Goal: Find specific page/section: Find specific page/section

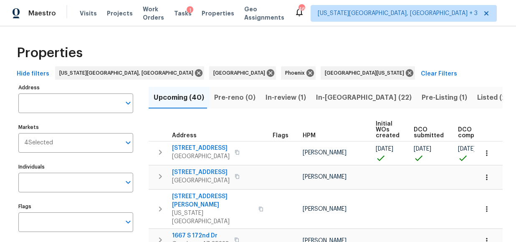
click at [129, 56] on div "Properties" at bounding box center [257, 53] width 489 height 27
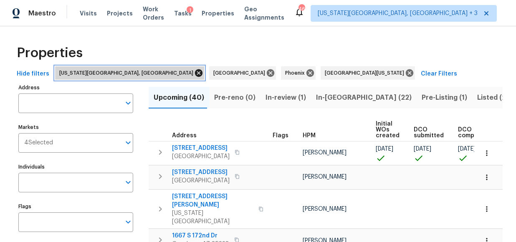
click at [194, 73] on icon at bounding box center [198, 72] width 9 height 9
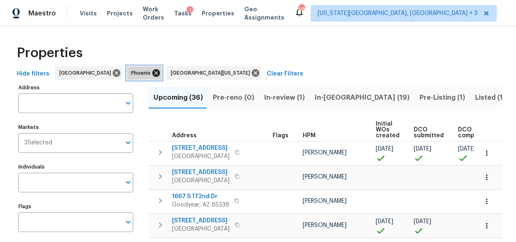
click at [151, 75] on icon at bounding box center [155, 72] width 9 height 9
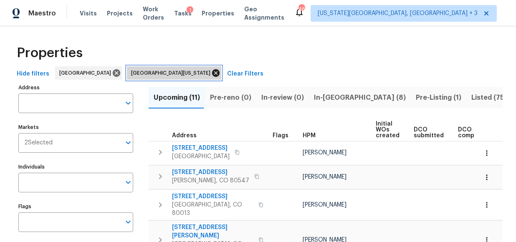
click at [212, 75] on icon at bounding box center [216, 73] width 8 height 8
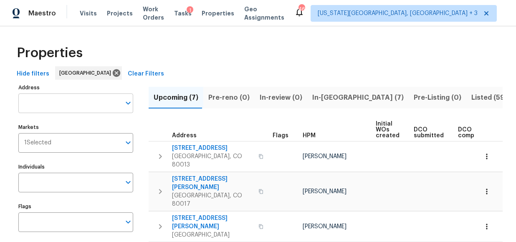
click at [62, 105] on input "Address" at bounding box center [69, 103] width 102 height 20
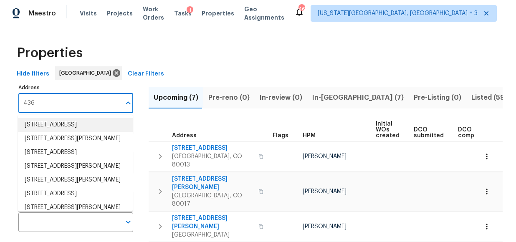
type input "4365"
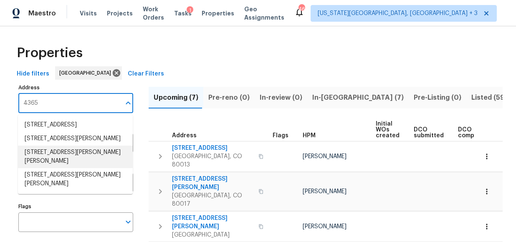
click at [108, 168] on li "[STREET_ADDRESS][PERSON_NAME][PERSON_NAME]" at bounding box center [75, 157] width 115 height 23
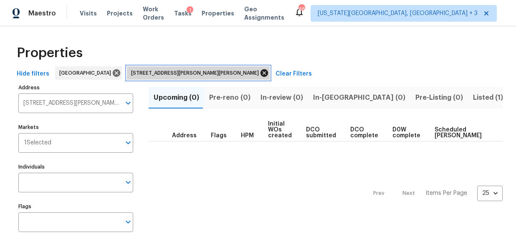
click at [260, 75] on icon at bounding box center [264, 73] width 8 height 8
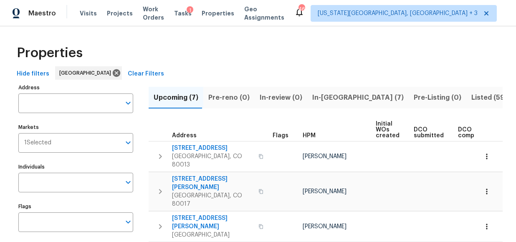
click at [46, 106] on input "Address" at bounding box center [69, 103] width 102 height 20
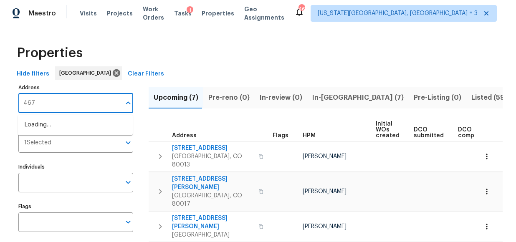
type input "4670"
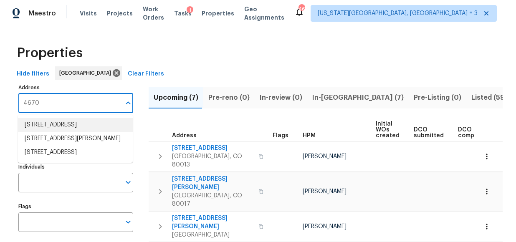
click at [56, 132] on li "[STREET_ADDRESS]" at bounding box center [75, 125] width 115 height 14
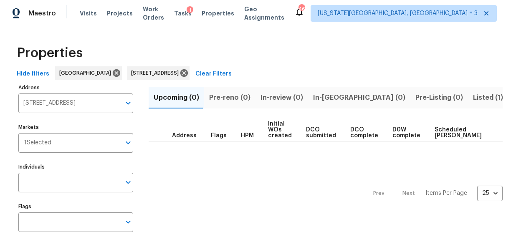
click at [473, 100] on span "Listed (1)" at bounding box center [488, 98] width 30 height 12
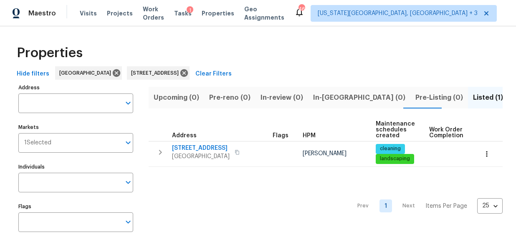
type input "[STREET_ADDRESS]"
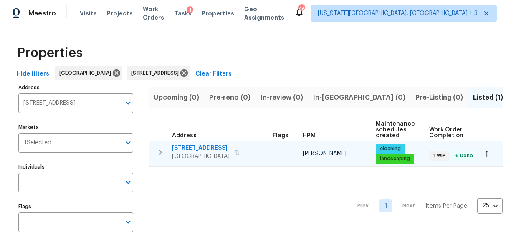
click at [201, 146] on span "[STREET_ADDRESS]" at bounding box center [201, 148] width 58 height 8
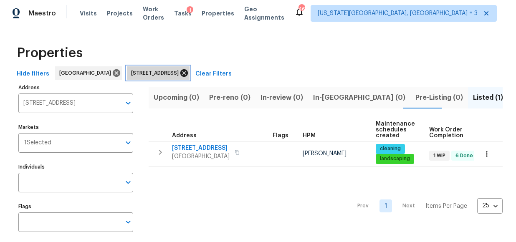
click at [188, 75] on icon at bounding box center [184, 73] width 8 height 8
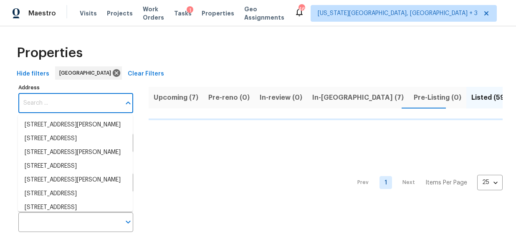
click at [37, 106] on input "Address" at bounding box center [69, 103] width 102 height 20
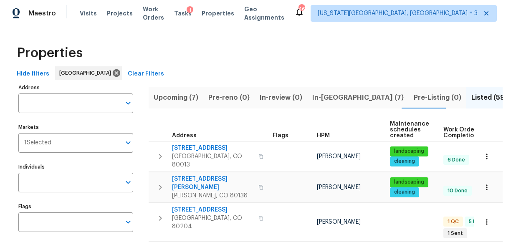
click at [37, 106] on input "Address" at bounding box center [69, 103] width 102 height 20
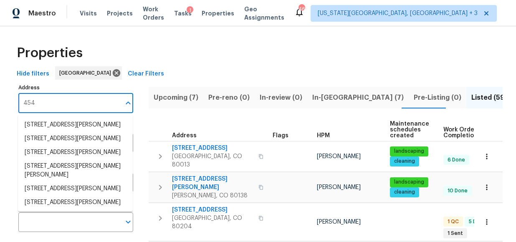
type input "4548"
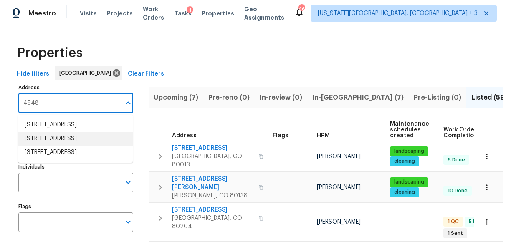
click at [58, 146] on li "[STREET_ADDRESS]" at bounding box center [75, 139] width 115 height 14
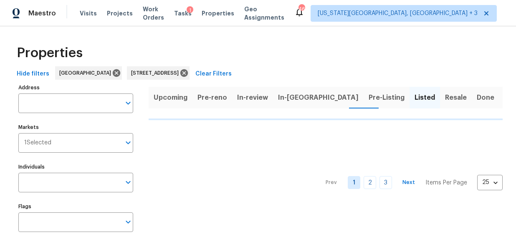
type input "[STREET_ADDRESS]"
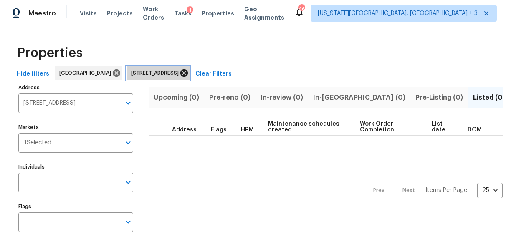
click at [188, 75] on icon at bounding box center [184, 73] width 8 height 8
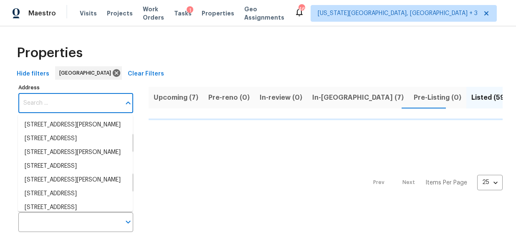
click at [69, 108] on input "Address" at bounding box center [69, 103] width 102 height 20
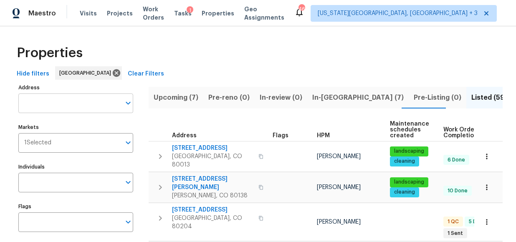
click at [70, 106] on input "Address" at bounding box center [69, 103] width 102 height 20
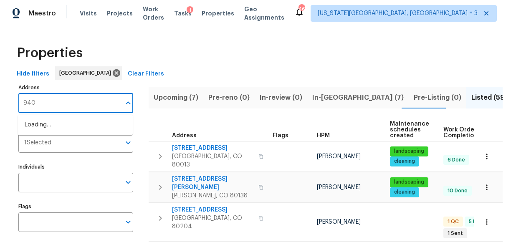
type input "9400"
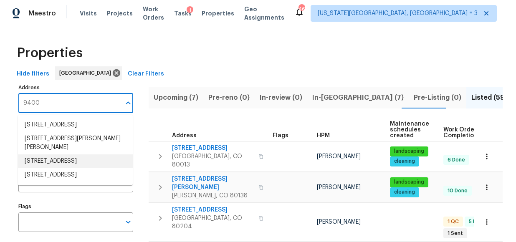
click at [60, 168] on li "[STREET_ADDRESS]" at bounding box center [75, 161] width 115 height 14
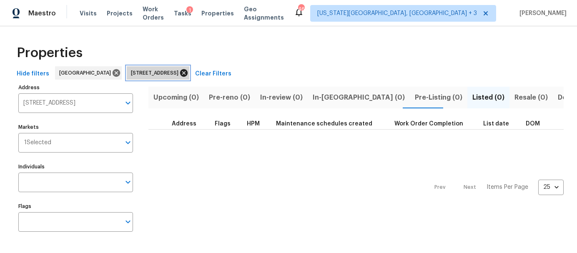
click at [180, 72] on icon at bounding box center [184, 73] width 8 height 8
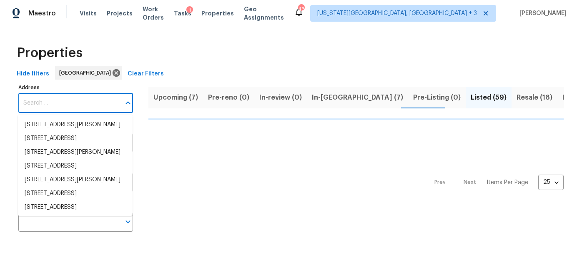
click at [71, 101] on input "Address" at bounding box center [69, 103] width 102 height 20
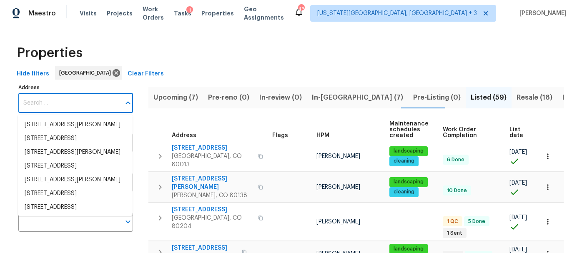
click at [71, 101] on input "Address" at bounding box center [69, 103] width 102 height 20
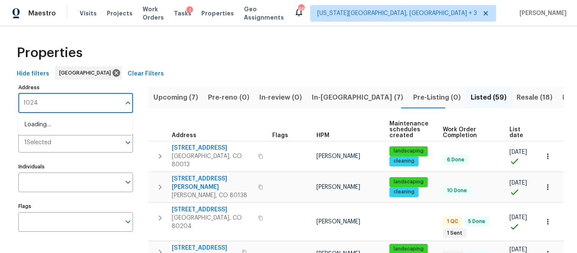
type input "10248"
click at [69, 138] on li "[STREET_ADDRESS]" at bounding box center [75, 139] width 115 height 14
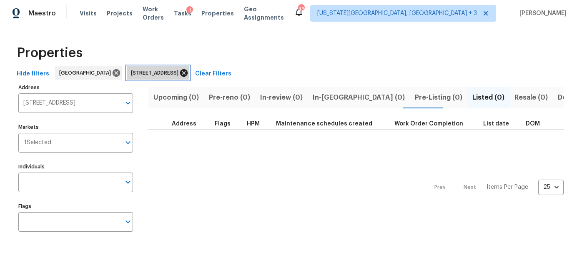
click at [188, 76] on icon at bounding box center [184, 73] width 8 height 8
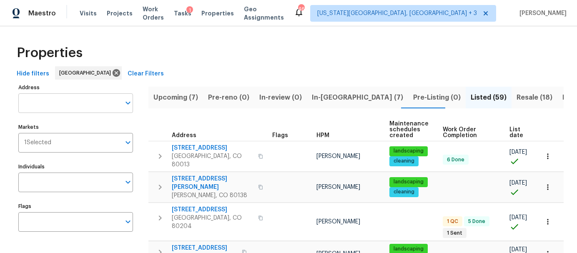
click at [54, 106] on input "Address" at bounding box center [69, 103] width 102 height 20
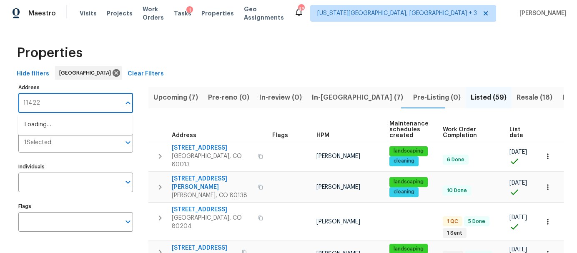
type input "11422 w"
click at [55, 126] on li "[STREET_ADDRESS]" at bounding box center [75, 125] width 115 height 14
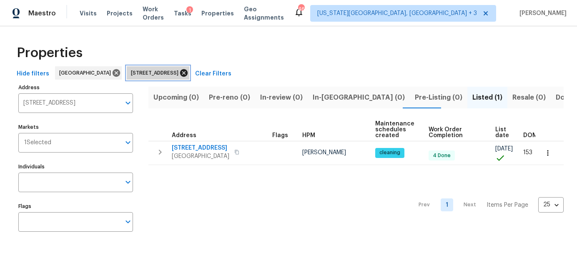
click at [186, 73] on icon at bounding box center [183, 72] width 9 height 9
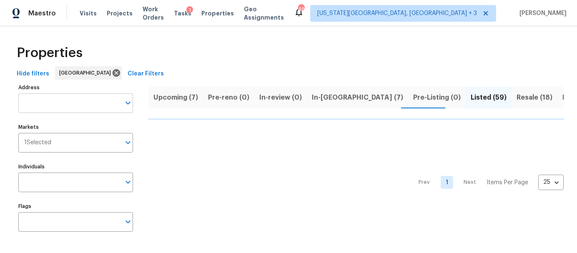
click at [67, 98] on input "Address" at bounding box center [69, 103] width 102 height 20
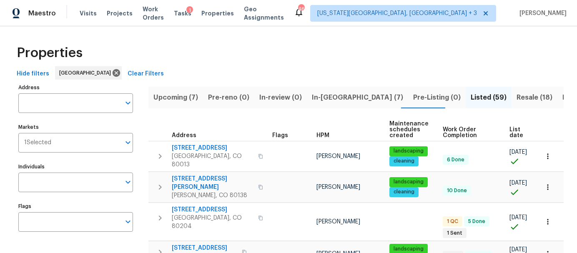
click at [67, 98] on input "Address" at bounding box center [69, 103] width 102 height 20
type input "8632"
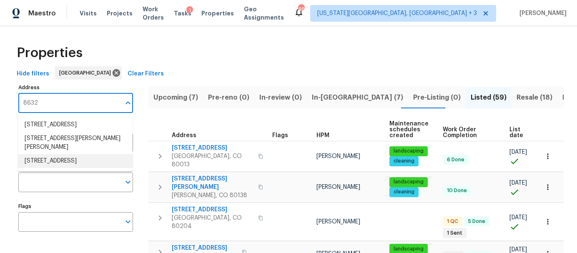
click at [71, 160] on li "[STREET_ADDRESS]" at bounding box center [75, 161] width 115 height 14
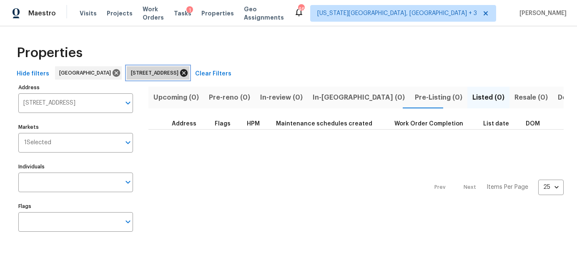
click at [180, 73] on icon at bounding box center [184, 73] width 8 height 8
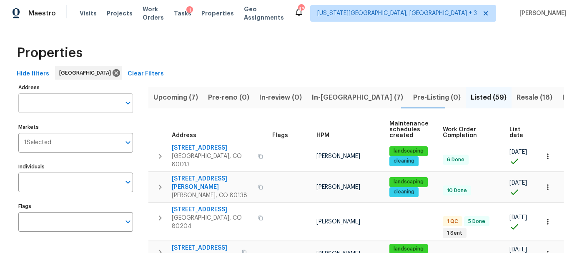
click at [48, 96] on input "Address" at bounding box center [69, 103] width 102 height 20
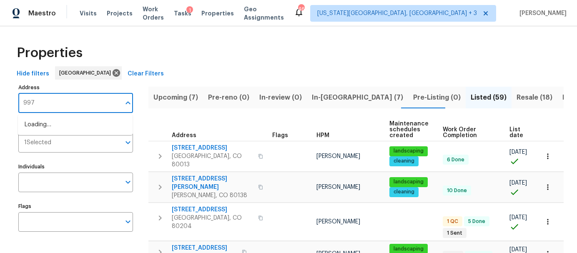
type input "9976"
click at [49, 146] on li "[STREET_ADDRESS][PERSON_NAME]" at bounding box center [75, 139] width 115 height 14
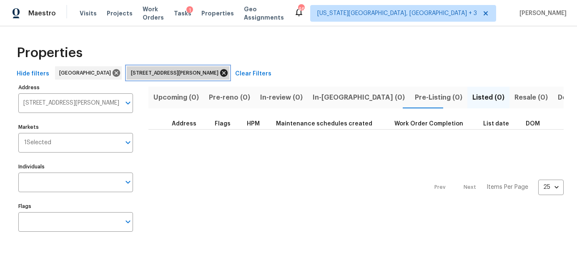
click at [220, 74] on icon at bounding box center [224, 73] width 8 height 8
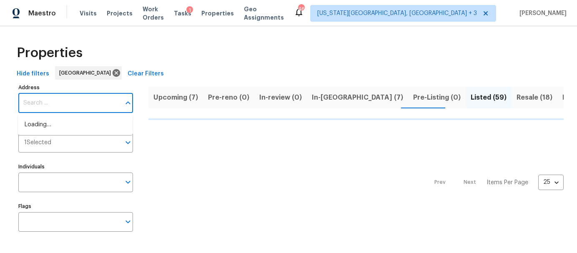
click at [75, 103] on input "Address" at bounding box center [69, 103] width 102 height 20
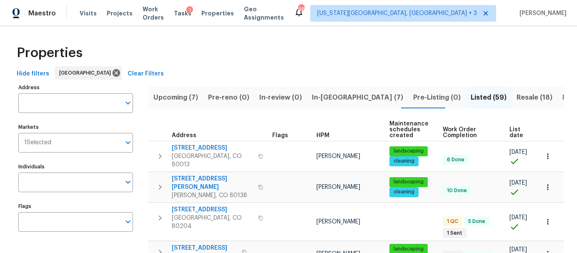
click at [75, 103] on input "Address" at bounding box center [69, 103] width 102 height 20
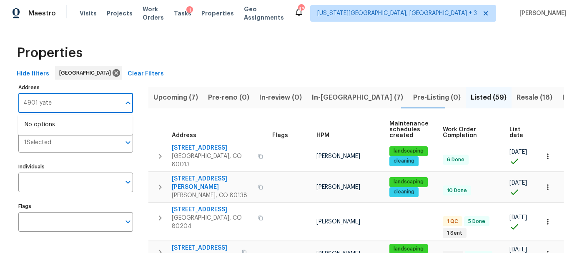
click at [61, 103] on input "4901 yate" at bounding box center [69, 103] width 102 height 20
type input "4901 [GEOGRAPHIC_DATA]"
click at [78, 104] on input "4901 [GEOGRAPHIC_DATA]" at bounding box center [69, 103] width 102 height 20
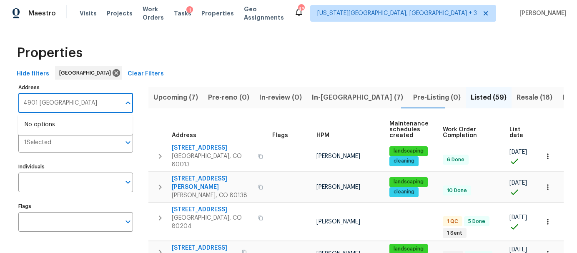
click at [78, 104] on input "4901 [GEOGRAPHIC_DATA]" at bounding box center [69, 103] width 102 height 20
type input "927"
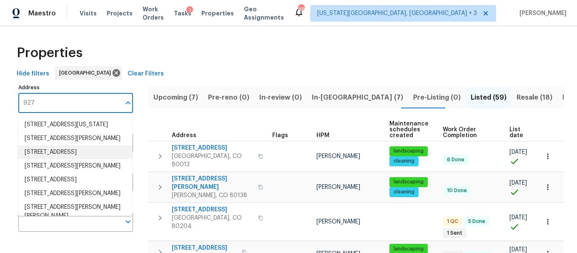
click at [63, 159] on li "[STREET_ADDRESS]" at bounding box center [75, 153] width 115 height 14
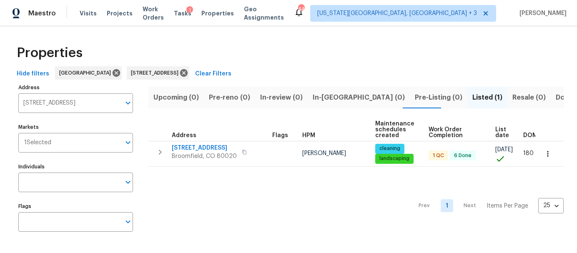
click at [188, 60] on div "Properties" at bounding box center [288, 53] width 551 height 27
click at [188, 69] on icon at bounding box center [183, 72] width 9 height 9
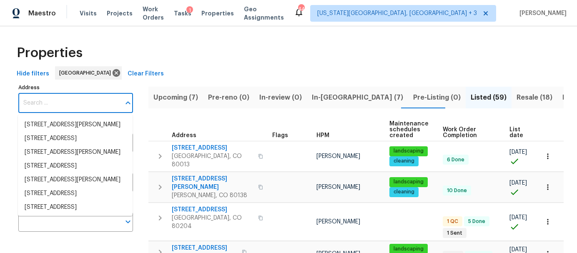
click at [39, 106] on input "Address" at bounding box center [69, 103] width 102 height 20
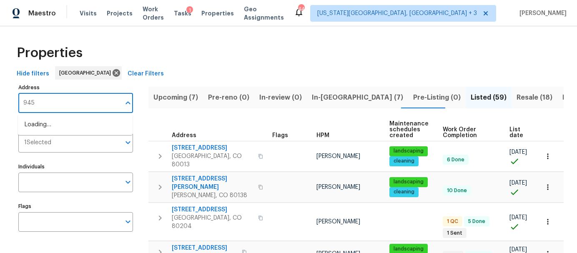
type input "945 w"
click at [48, 132] on li "[STREET_ADDRESS][PERSON_NAME]" at bounding box center [75, 125] width 115 height 14
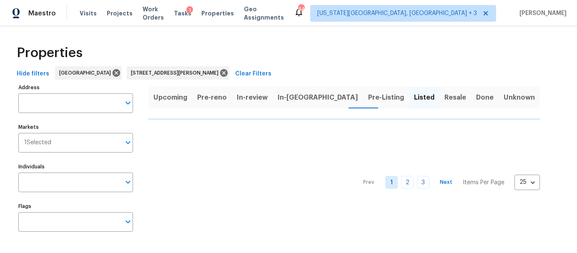
type input "[STREET_ADDRESS][PERSON_NAME]"
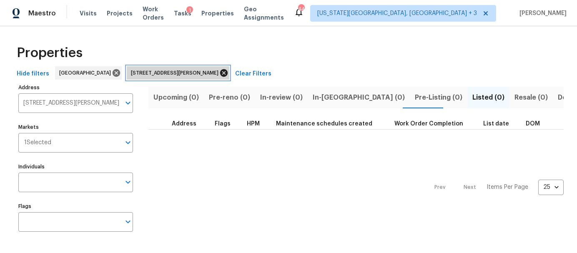
click at [219, 74] on icon at bounding box center [223, 72] width 9 height 9
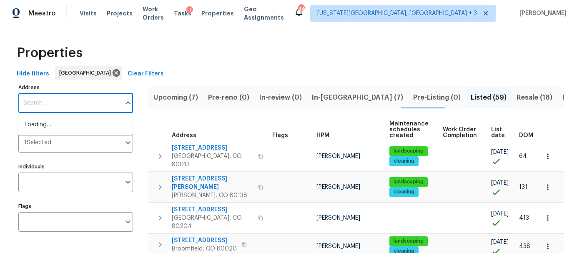
click at [68, 106] on input "Address" at bounding box center [69, 103] width 102 height 20
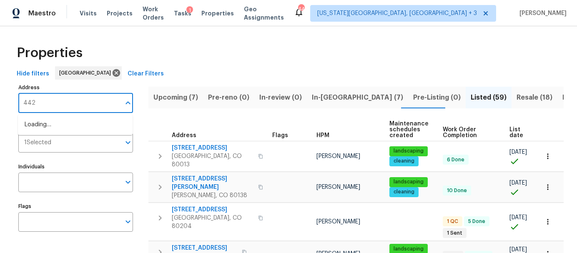
type input "442 s"
click at [66, 146] on li "[STREET_ADDRESS]" at bounding box center [75, 139] width 115 height 14
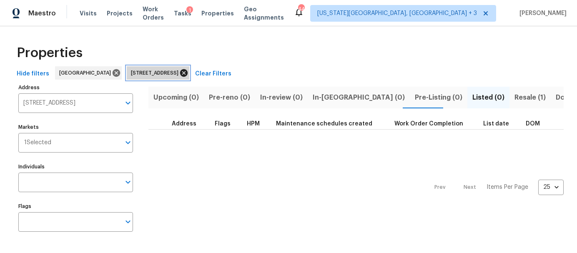
click at [188, 74] on icon at bounding box center [184, 73] width 8 height 8
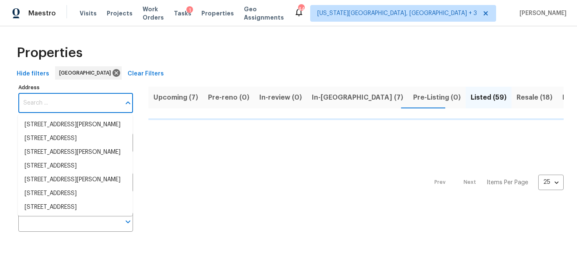
click at [54, 107] on input "Address" at bounding box center [69, 103] width 102 height 20
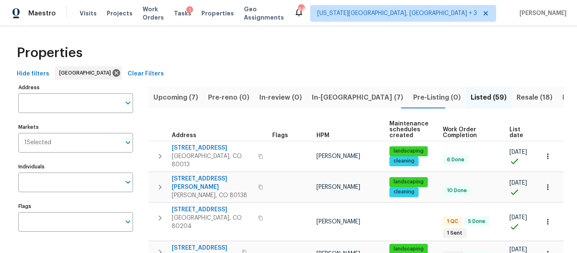
click at [54, 107] on input "Address" at bounding box center [69, 103] width 102 height 20
type input "1491"
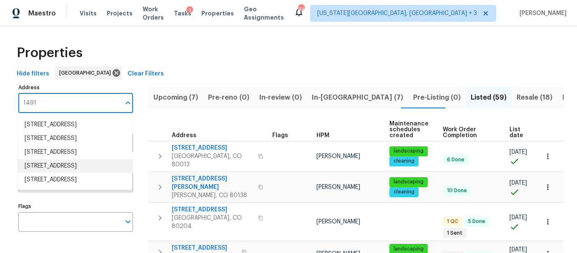
click at [63, 173] on li "[STREET_ADDRESS]" at bounding box center [75, 166] width 115 height 14
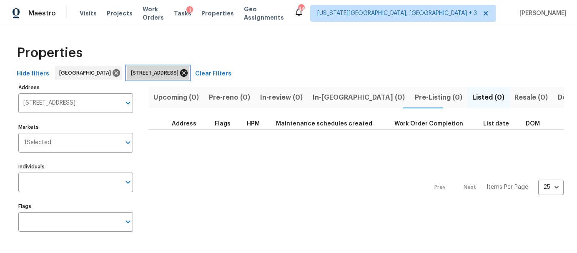
click at [187, 77] on icon at bounding box center [183, 72] width 9 height 9
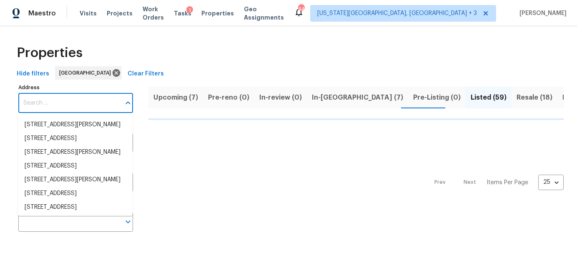
click at [52, 104] on input "Address" at bounding box center [69, 103] width 102 height 20
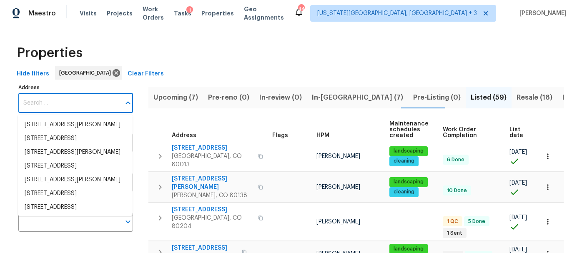
click at [52, 104] on input "Address" at bounding box center [69, 103] width 102 height 20
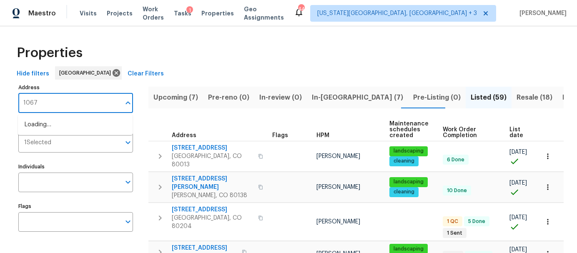
type input "10674"
click at [90, 146] on li "[STREET_ADDRESS][PERSON_NAME]" at bounding box center [75, 139] width 115 height 14
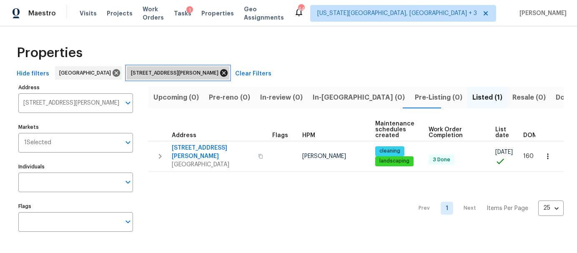
click at [220, 74] on icon at bounding box center [224, 73] width 8 height 8
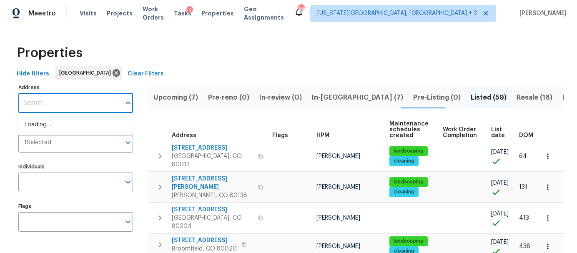
click at [45, 104] on input "Address" at bounding box center [69, 103] width 102 height 20
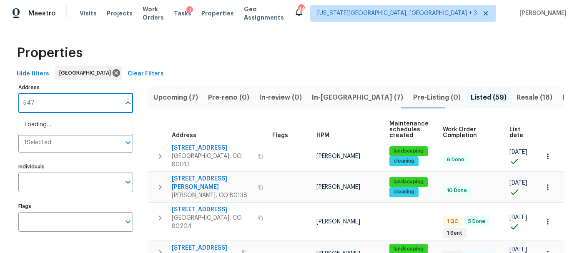
type input "5470"
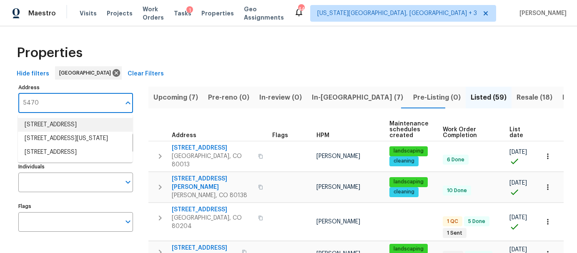
click at [59, 126] on li "[STREET_ADDRESS]" at bounding box center [75, 125] width 115 height 14
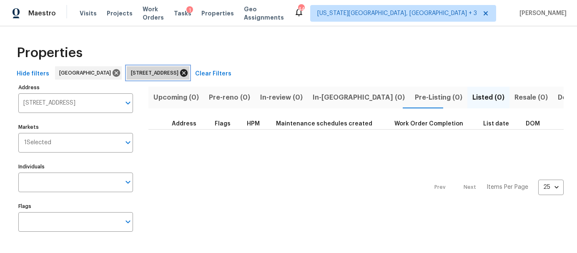
click at [184, 70] on icon at bounding box center [184, 73] width 8 height 8
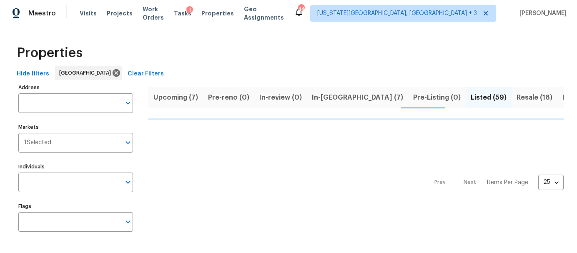
click at [73, 103] on input "Address" at bounding box center [69, 103] width 102 height 20
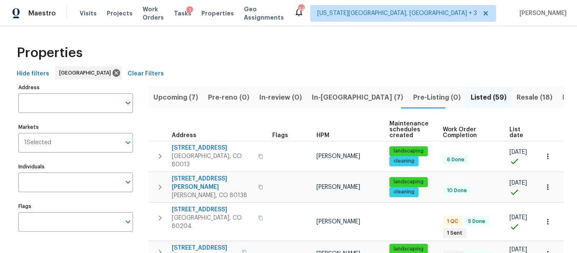
click at [73, 103] on input "Address" at bounding box center [69, 103] width 102 height 20
type input "2685"
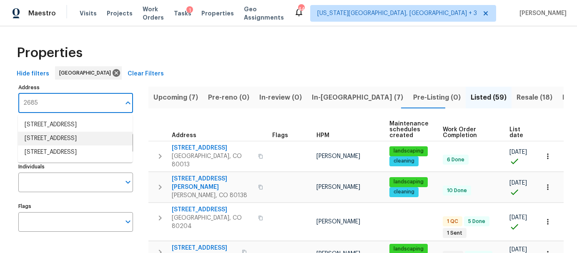
click at [64, 146] on li "[STREET_ADDRESS]" at bounding box center [75, 139] width 115 height 14
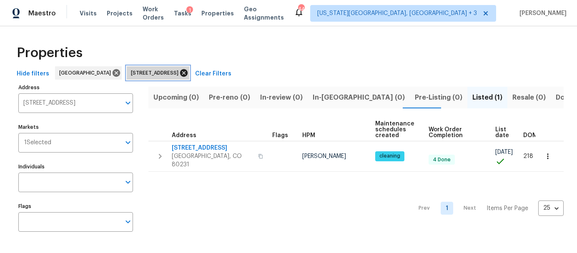
click at [188, 74] on icon at bounding box center [184, 73] width 8 height 8
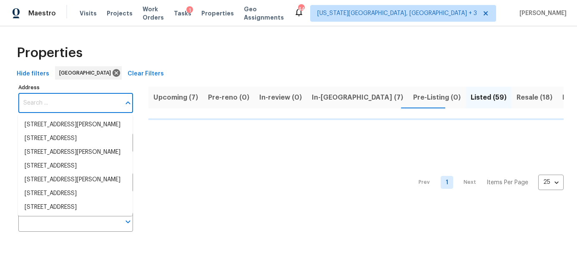
click at [58, 107] on input "Address" at bounding box center [69, 103] width 102 height 20
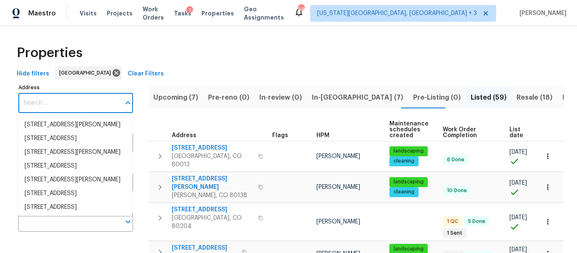
click at [57, 107] on input "Address" at bounding box center [69, 103] width 102 height 20
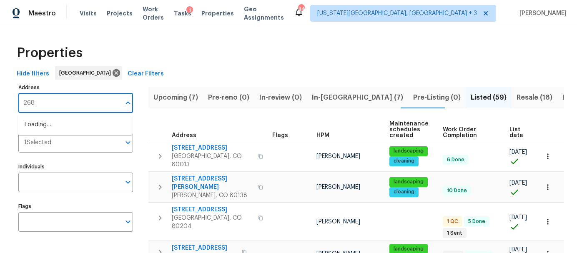
type input "2685"
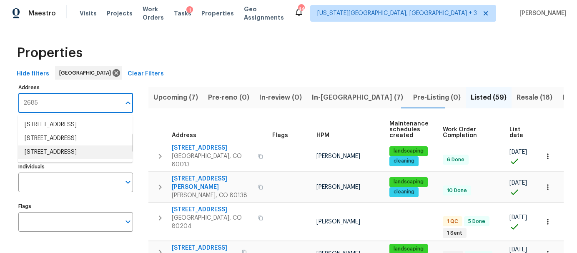
click at [83, 159] on li "[STREET_ADDRESS]" at bounding box center [75, 153] width 115 height 14
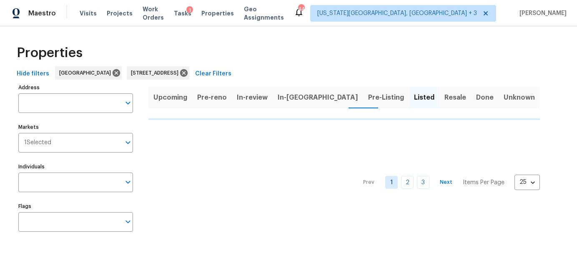
type input "[STREET_ADDRESS]"
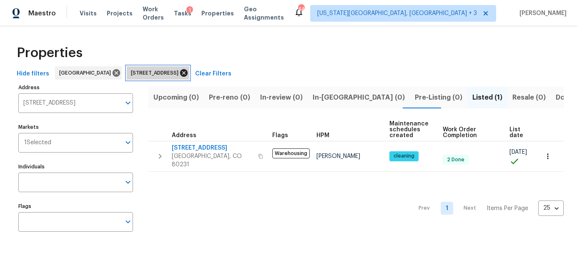
click at [189, 75] on icon at bounding box center [183, 72] width 9 height 9
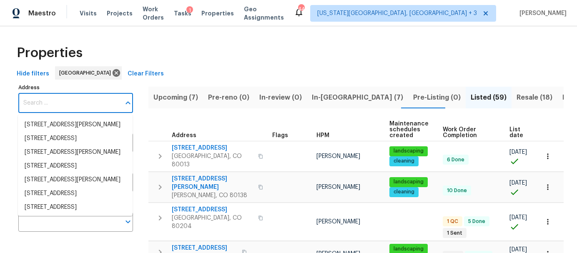
click at [41, 104] on input "Address" at bounding box center [69, 103] width 102 height 20
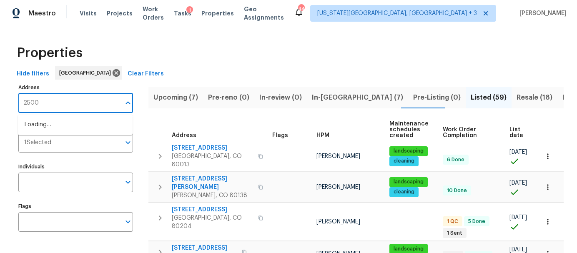
type input "2500 s"
click at [47, 122] on li "[STREET_ADDRESS][PERSON_NAME]" at bounding box center [75, 125] width 115 height 14
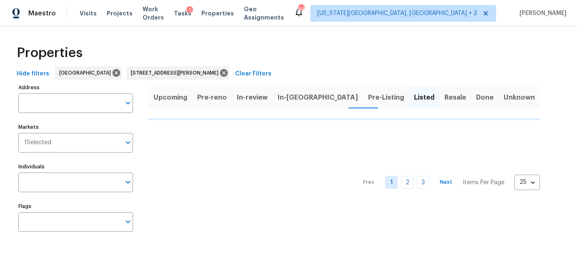
type input "[STREET_ADDRESS][PERSON_NAME]"
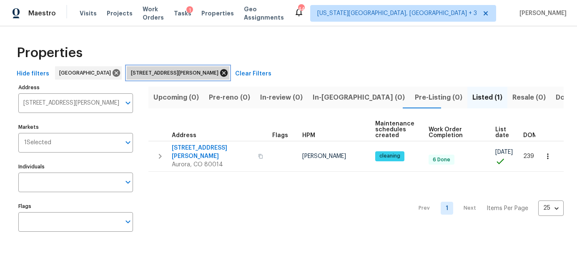
click at [220, 73] on icon at bounding box center [224, 73] width 8 height 8
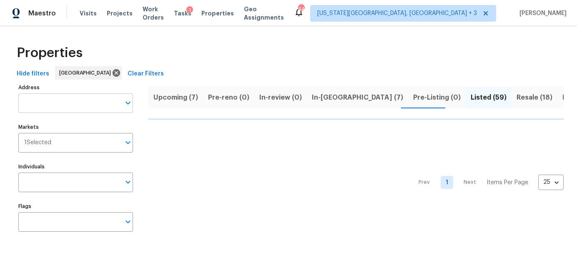
click at [73, 106] on input "Address" at bounding box center [69, 103] width 102 height 20
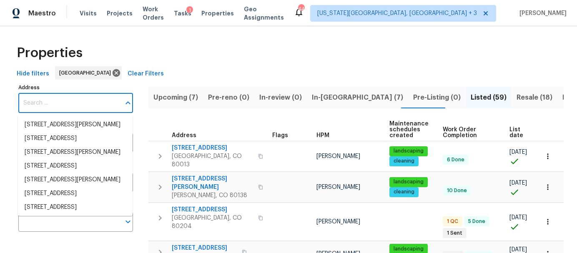
click at [73, 106] on input "Address" at bounding box center [69, 103] width 102 height 20
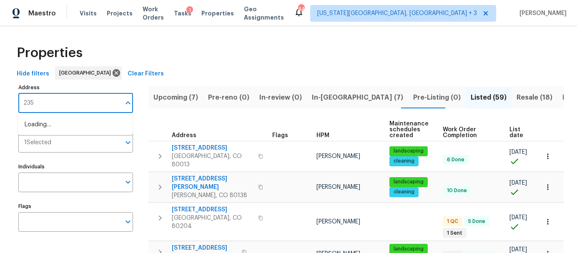
type input "2354"
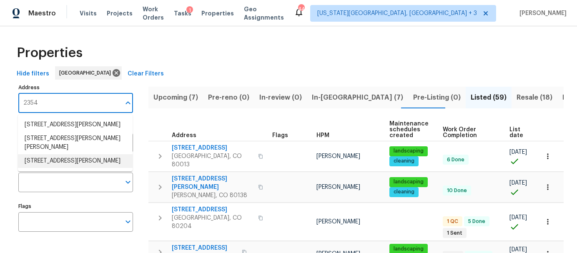
click at [63, 159] on li "[STREET_ADDRESS][PERSON_NAME]" at bounding box center [75, 161] width 115 height 14
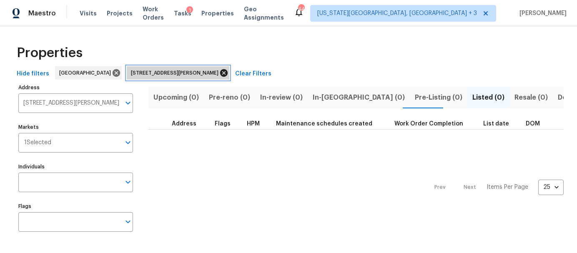
click at [220, 74] on icon at bounding box center [224, 73] width 8 height 8
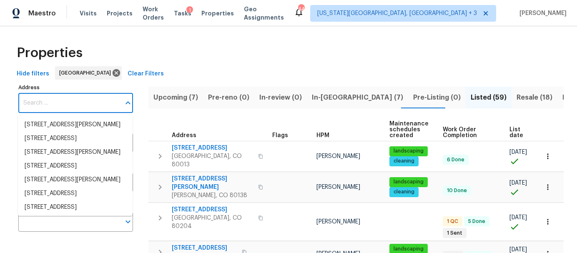
click at [53, 106] on input "Address" at bounding box center [69, 103] width 102 height 20
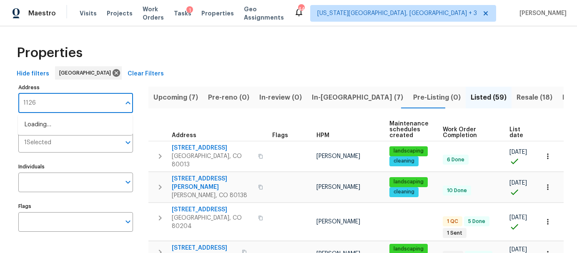
type input "11267"
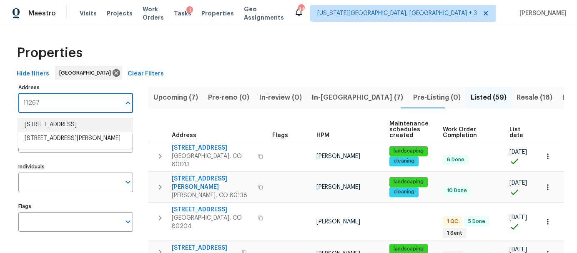
click at [60, 123] on li "[STREET_ADDRESS]" at bounding box center [75, 125] width 115 height 14
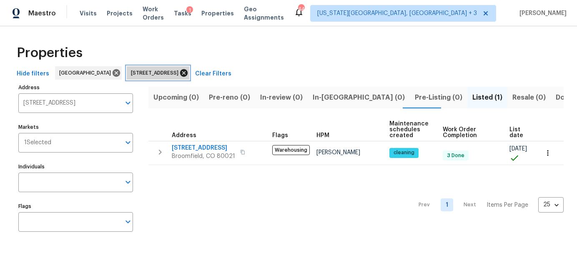
click at [188, 75] on icon at bounding box center [184, 73] width 8 height 8
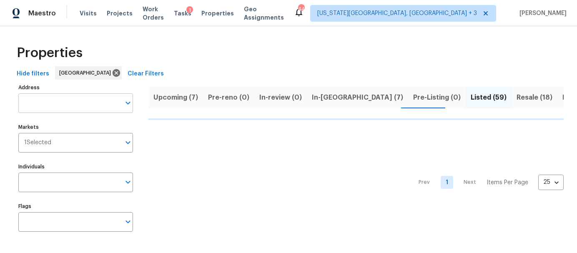
click at [79, 104] on input "Address" at bounding box center [69, 103] width 102 height 20
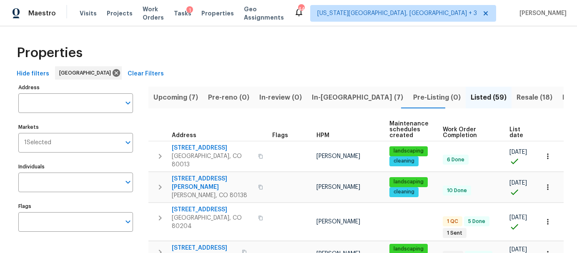
click at [79, 104] on input "Address" at bounding box center [69, 103] width 102 height 20
type input "9484"
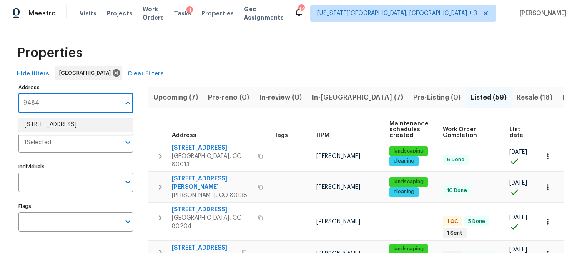
click at [73, 126] on li "[STREET_ADDRESS]" at bounding box center [75, 125] width 115 height 14
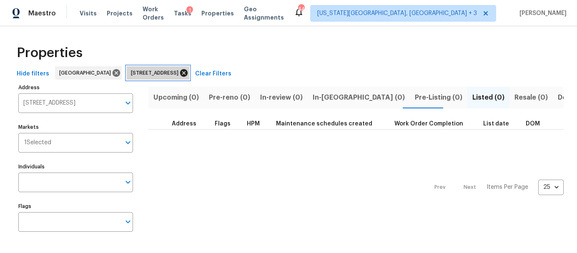
click at [188, 76] on icon at bounding box center [184, 73] width 8 height 8
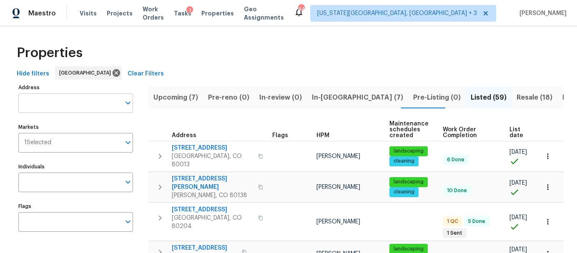
click at [59, 103] on input "Address" at bounding box center [69, 103] width 102 height 20
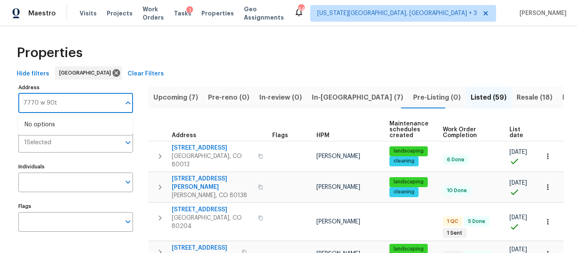
type input "7770 w 90th"
click at [64, 130] on li "[STREET_ADDRESS][PERSON_NAME]" at bounding box center [75, 125] width 115 height 14
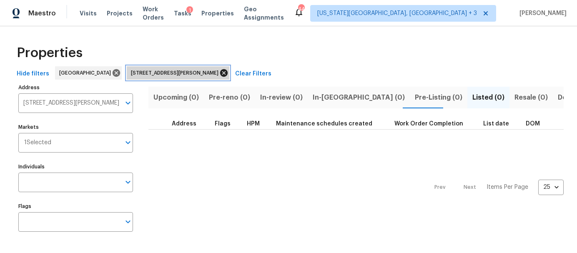
click at [219, 74] on icon at bounding box center [223, 72] width 9 height 9
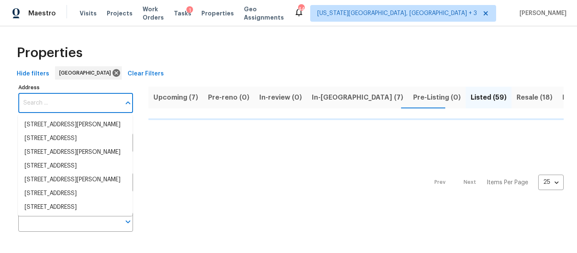
click at [47, 105] on input "Address" at bounding box center [69, 103] width 102 height 20
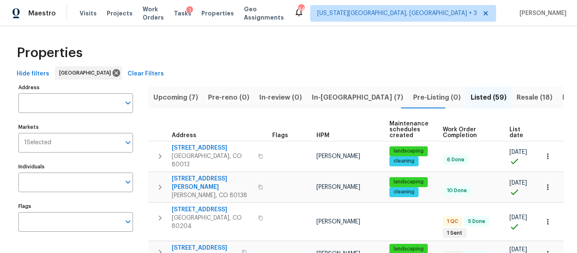
click at [47, 105] on input "Address" at bounding box center [69, 103] width 102 height 20
type input "8019"
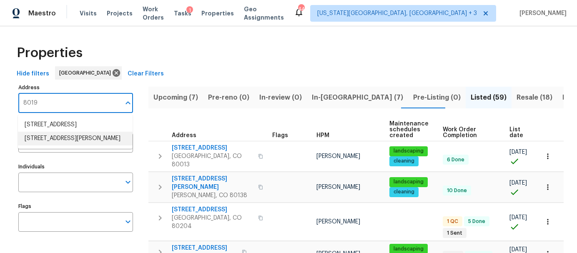
click at [53, 137] on li "[STREET_ADDRESS][PERSON_NAME]" at bounding box center [75, 139] width 115 height 14
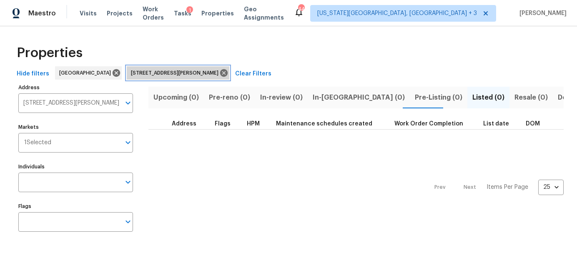
click at [220, 74] on icon at bounding box center [224, 73] width 8 height 8
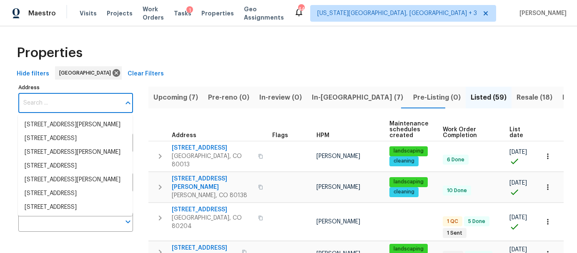
click at [53, 103] on input "Address" at bounding box center [69, 103] width 102 height 20
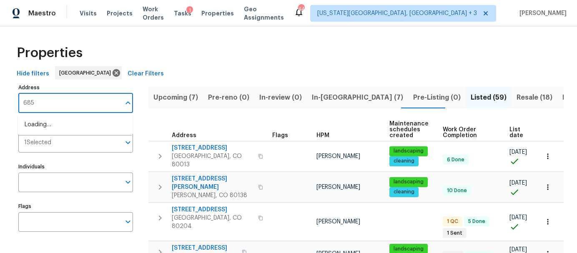
type input "6850"
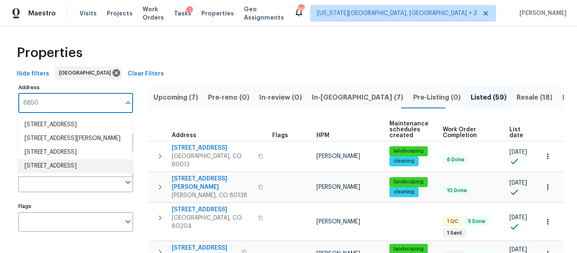
click at [95, 173] on li "[STREET_ADDRESS]" at bounding box center [75, 166] width 115 height 14
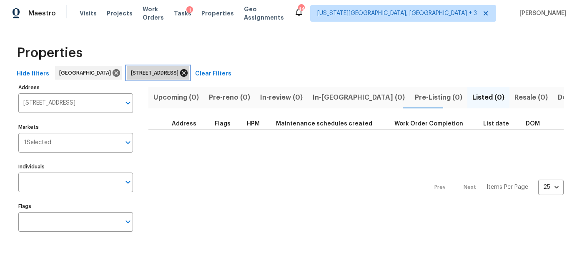
click at [188, 75] on icon at bounding box center [184, 73] width 8 height 8
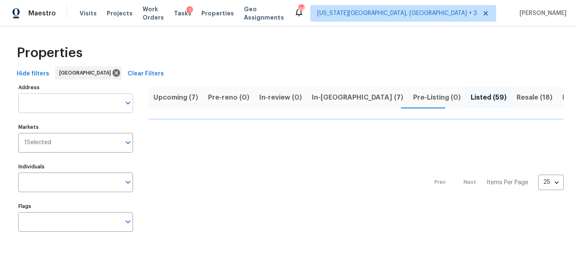
click at [54, 105] on input "Address" at bounding box center [69, 103] width 102 height 20
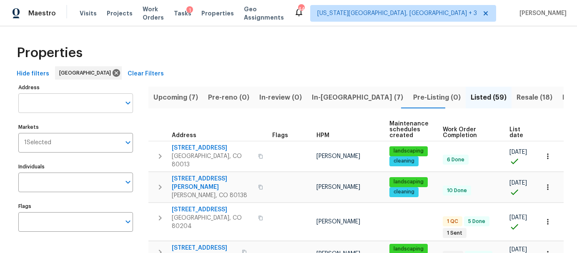
click at [54, 105] on input "Address" at bounding box center [69, 103] width 102 height 20
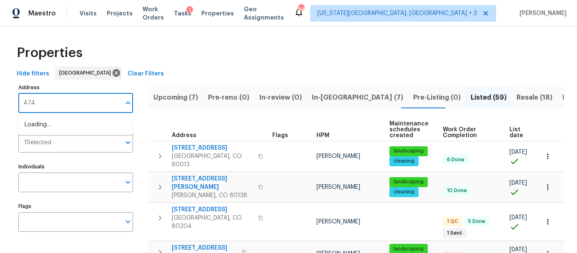
type input "4742"
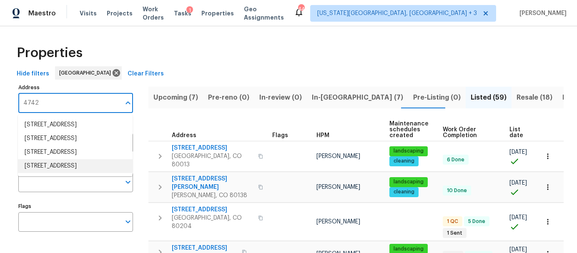
click at [76, 173] on li "[STREET_ADDRESS]" at bounding box center [75, 166] width 115 height 14
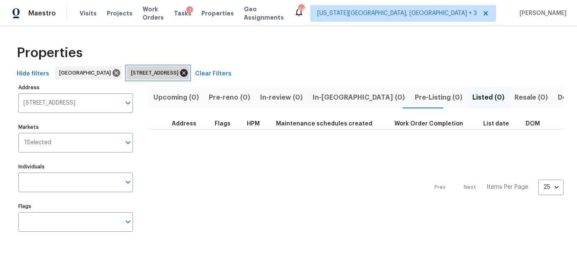
click at [188, 74] on icon at bounding box center [184, 73] width 8 height 8
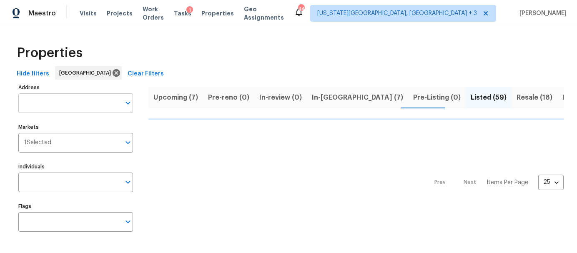
click at [81, 104] on input "Address" at bounding box center [69, 103] width 102 height 20
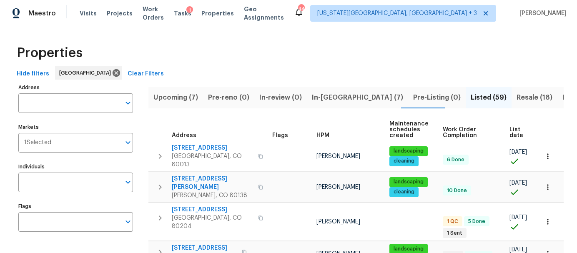
click at [81, 104] on input "Address" at bounding box center [69, 103] width 102 height 20
type input "381"
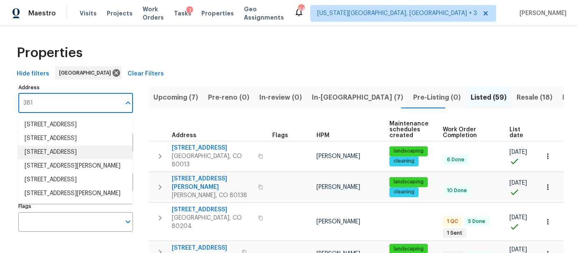
click at [75, 156] on li "[STREET_ADDRESS]" at bounding box center [75, 153] width 115 height 14
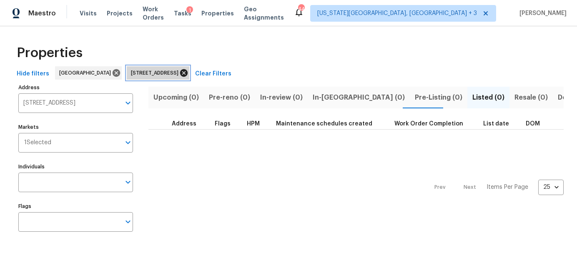
click at [188, 73] on icon at bounding box center [184, 73] width 8 height 8
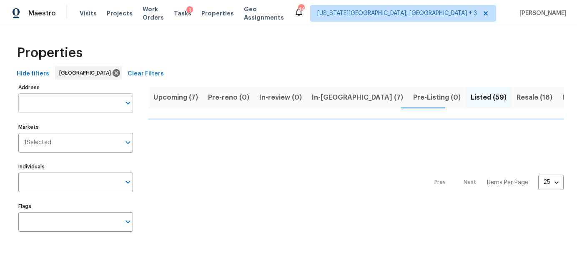
click at [42, 105] on input "Address" at bounding box center [69, 103] width 102 height 20
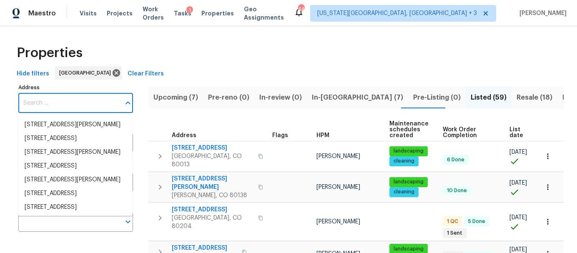
click at [42, 105] on input "Address" at bounding box center [69, 103] width 102 height 20
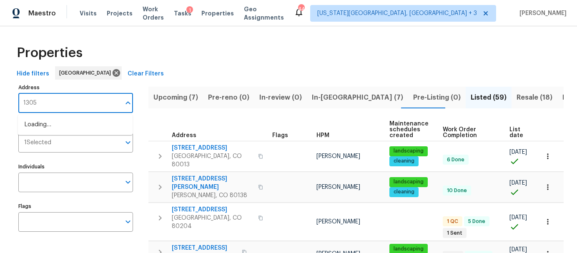
type input "13058"
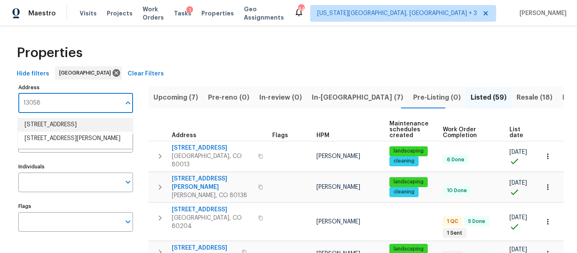
click at [57, 132] on li "[STREET_ADDRESS]" at bounding box center [75, 125] width 115 height 14
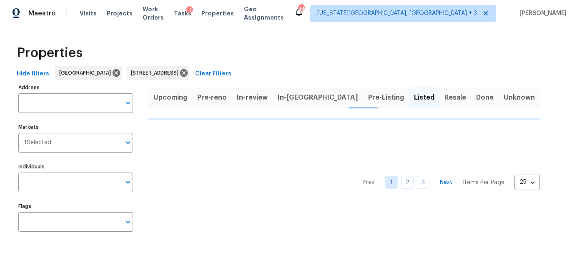
type input "[STREET_ADDRESS]"
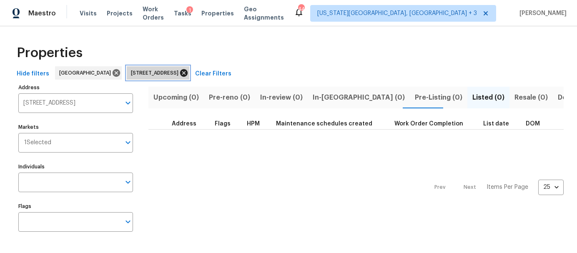
click at [189, 74] on icon at bounding box center [183, 72] width 9 height 9
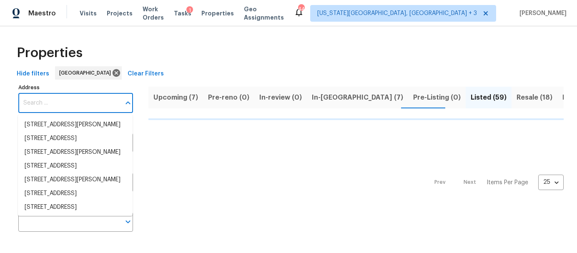
click at [74, 108] on input "Address" at bounding box center [69, 103] width 102 height 20
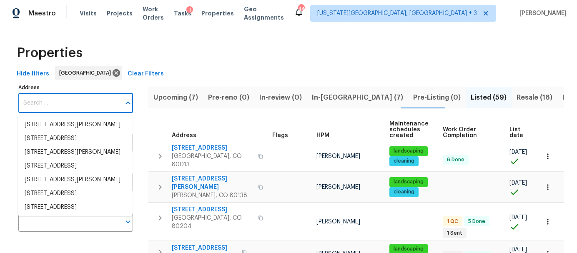
click at [71, 105] on input "Address" at bounding box center [69, 103] width 102 height 20
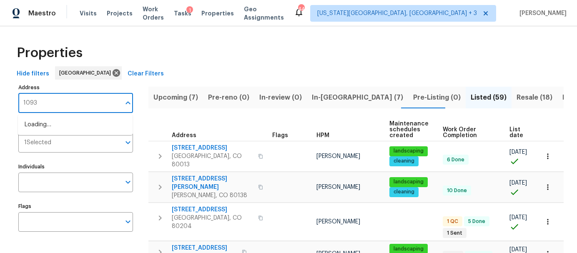
type input "10930"
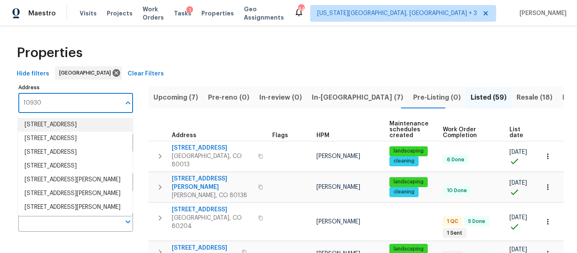
click at [71, 127] on li "[STREET_ADDRESS]" at bounding box center [75, 125] width 115 height 14
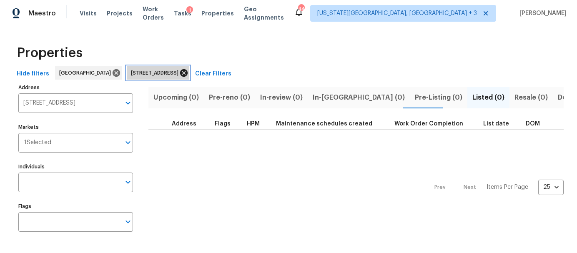
click at [186, 74] on icon at bounding box center [183, 72] width 9 height 9
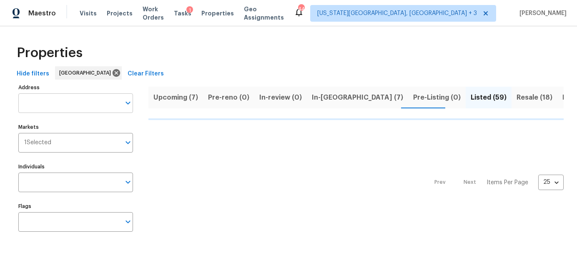
click at [52, 103] on input "Address" at bounding box center [69, 103] width 102 height 20
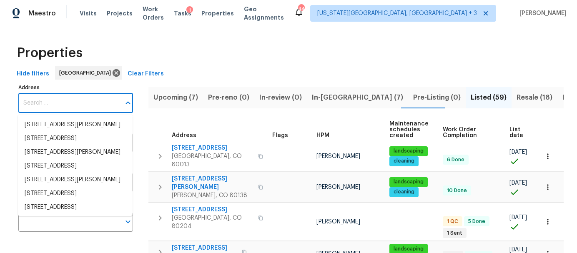
click at [52, 103] on input "Address" at bounding box center [69, 103] width 102 height 20
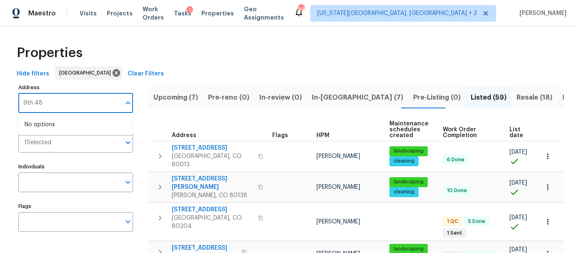
type input "9th 486"
click at [46, 103] on input "9th 486" at bounding box center [69, 103] width 102 height 20
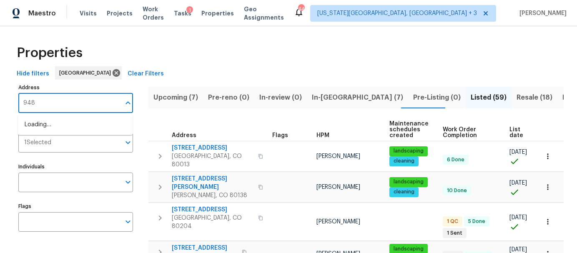
type input "9486"
click at [51, 129] on li "[STREET_ADDRESS]" at bounding box center [75, 125] width 115 height 14
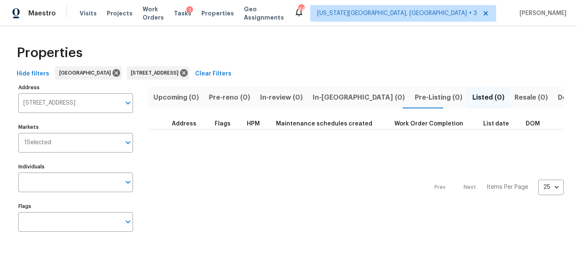
click at [515, 99] on span "Done (1)" at bounding box center [571, 98] width 27 height 12
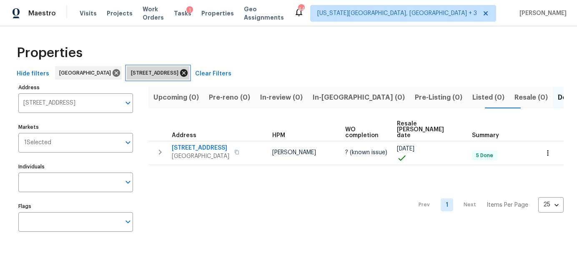
click at [188, 75] on icon at bounding box center [184, 73] width 8 height 8
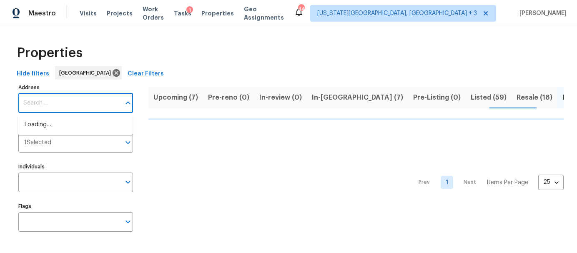
click at [65, 103] on input "Address" at bounding box center [69, 103] width 102 height 20
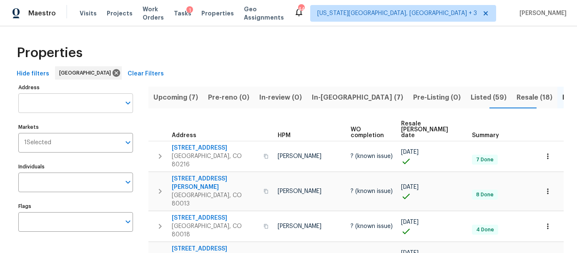
click at [41, 103] on input "Address" at bounding box center [69, 103] width 102 height 20
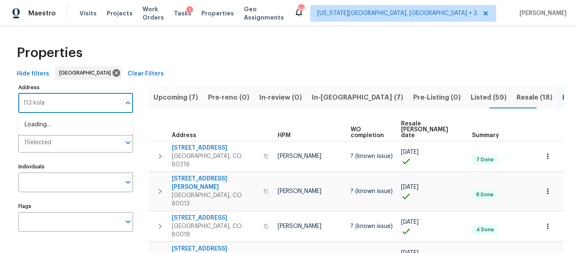
type input "113 [PERSON_NAME]"
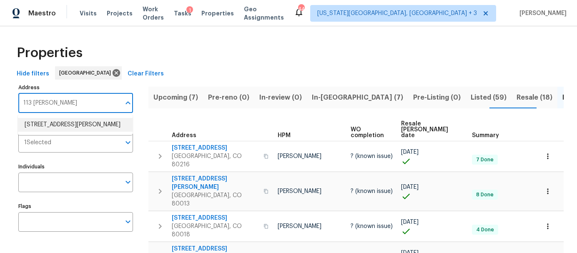
click at [51, 123] on li "[STREET_ADDRESS][PERSON_NAME]" at bounding box center [75, 125] width 115 height 14
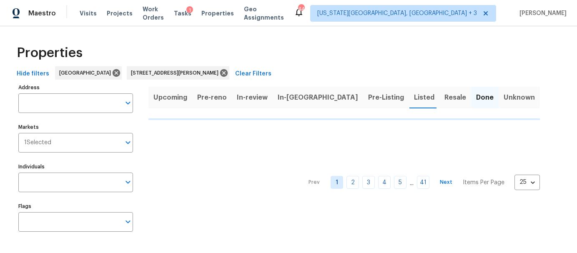
type input "[STREET_ADDRESS][PERSON_NAME]"
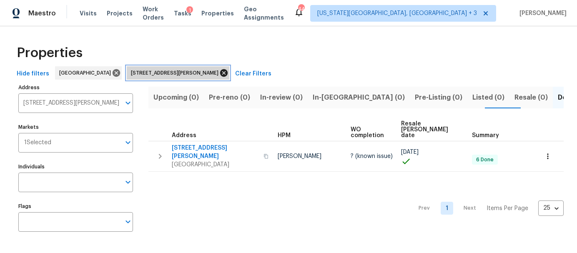
click at [220, 75] on icon at bounding box center [224, 73] width 8 height 8
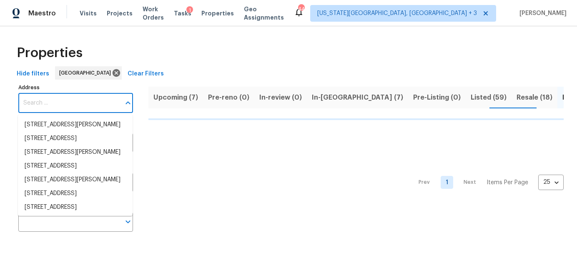
click at [45, 101] on input "Address" at bounding box center [69, 103] width 102 height 20
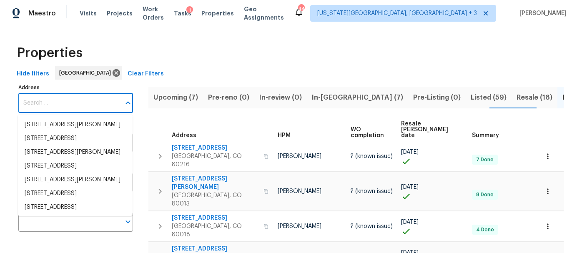
click at [45, 101] on input "Address" at bounding box center [69, 103] width 102 height 20
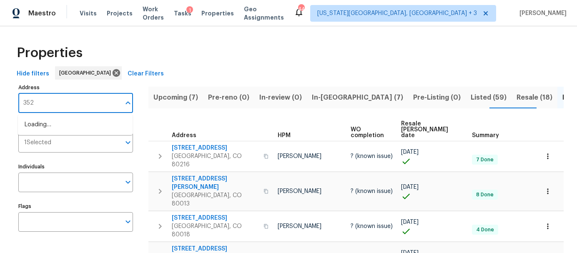
type input "3520"
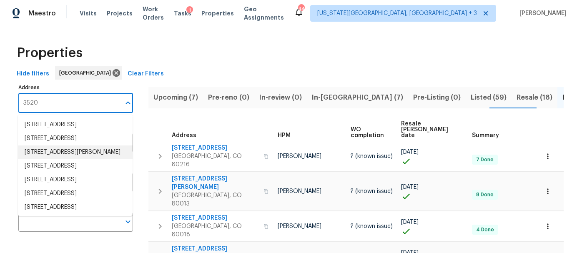
click at [47, 159] on li "[STREET_ADDRESS][PERSON_NAME]" at bounding box center [75, 153] width 115 height 14
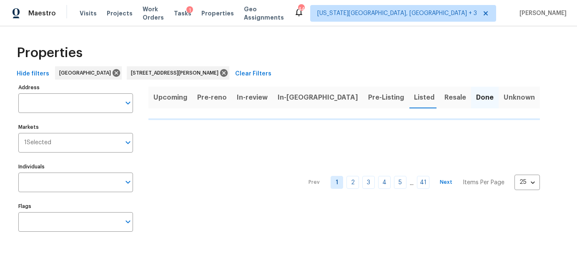
type input "[STREET_ADDRESS][PERSON_NAME]"
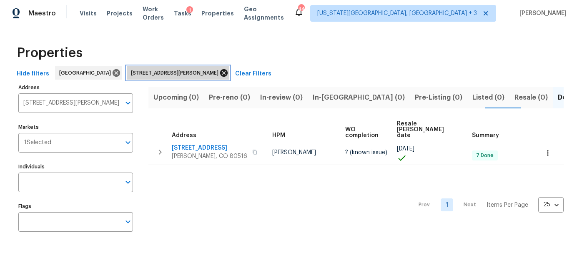
click at [219, 73] on icon at bounding box center [223, 72] width 9 height 9
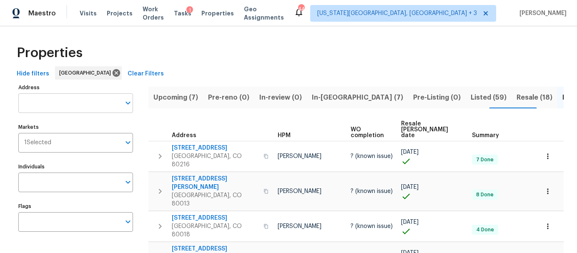
click at [42, 106] on input "Address" at bounding box center [69, 103] width 102 height 20
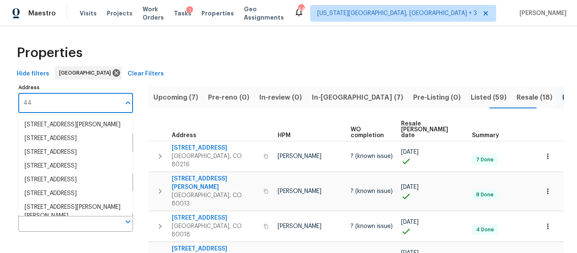
type input "441"
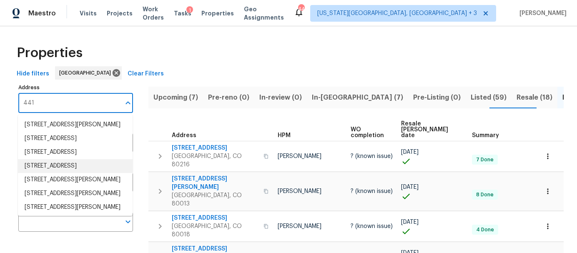
click at [65, 173] on li "[STREET_ADDRESS]" at bounding box center [75, 166] width 115 height 14
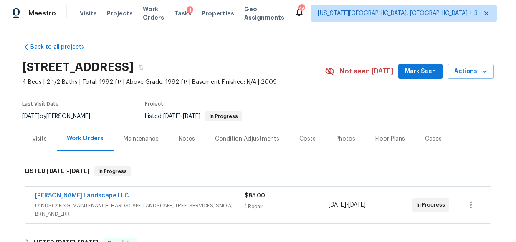
click at [180, 136] on div "Notes" at bounding box center [187, 139] width 16 height 8
